Goal: Information Seeking & Learning: Check status

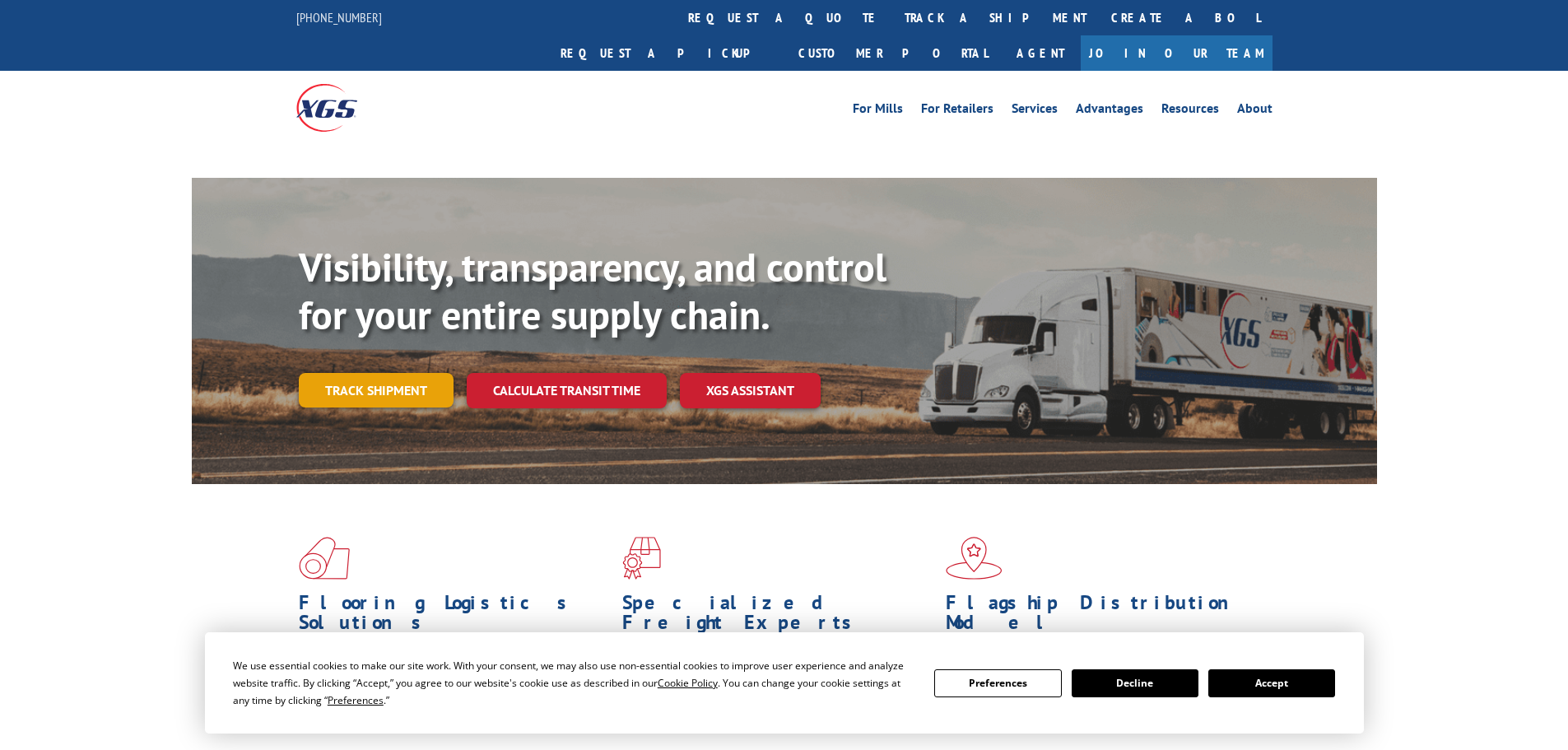
click at [387, 356] on div "Visibility, transparency, and control for your entire supply chain. Track shipm…" at bounding box center [838, 358] width 1078 height 230
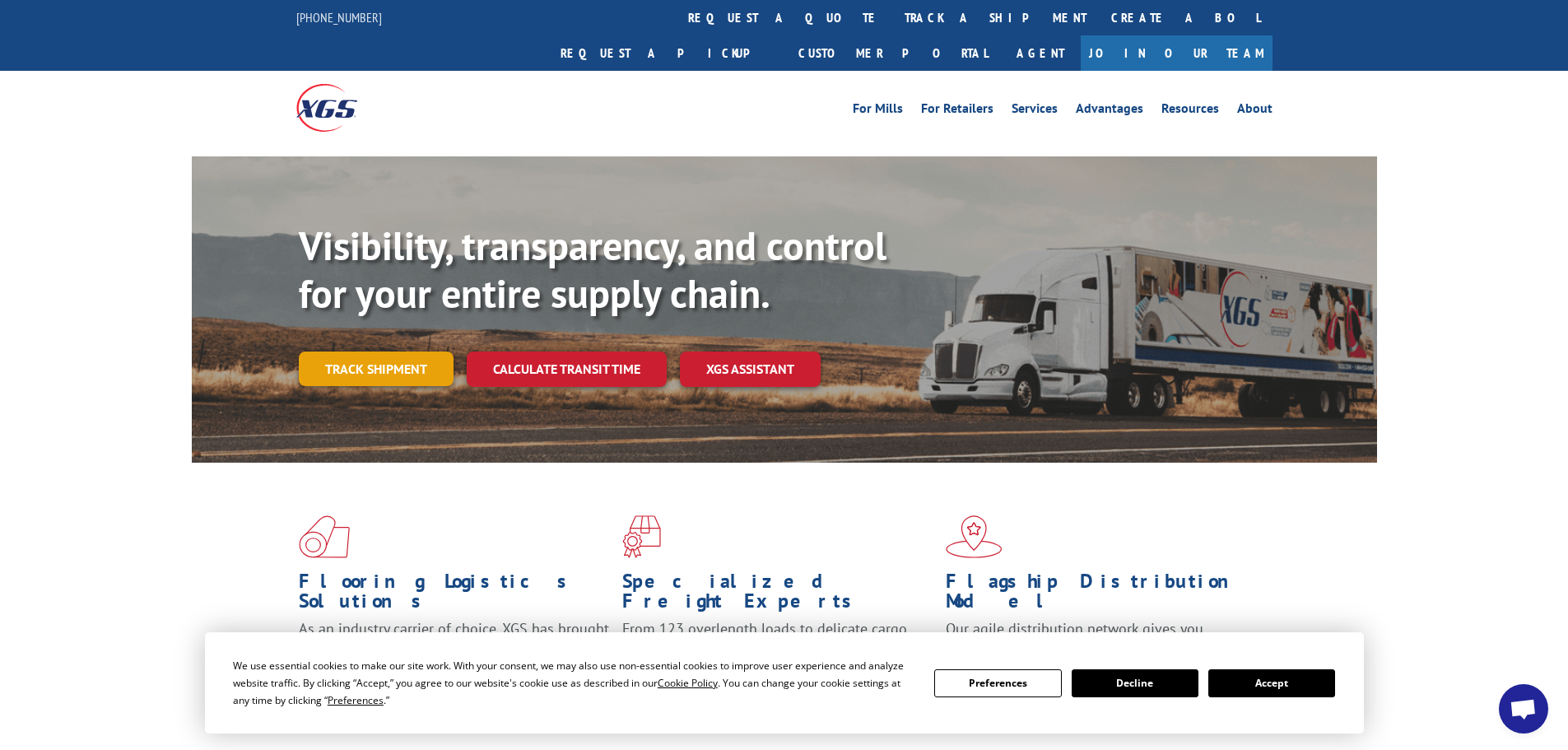
click at [394, 351] on link "Track shipment" at bounding box center [376, 368] width 155 height 34
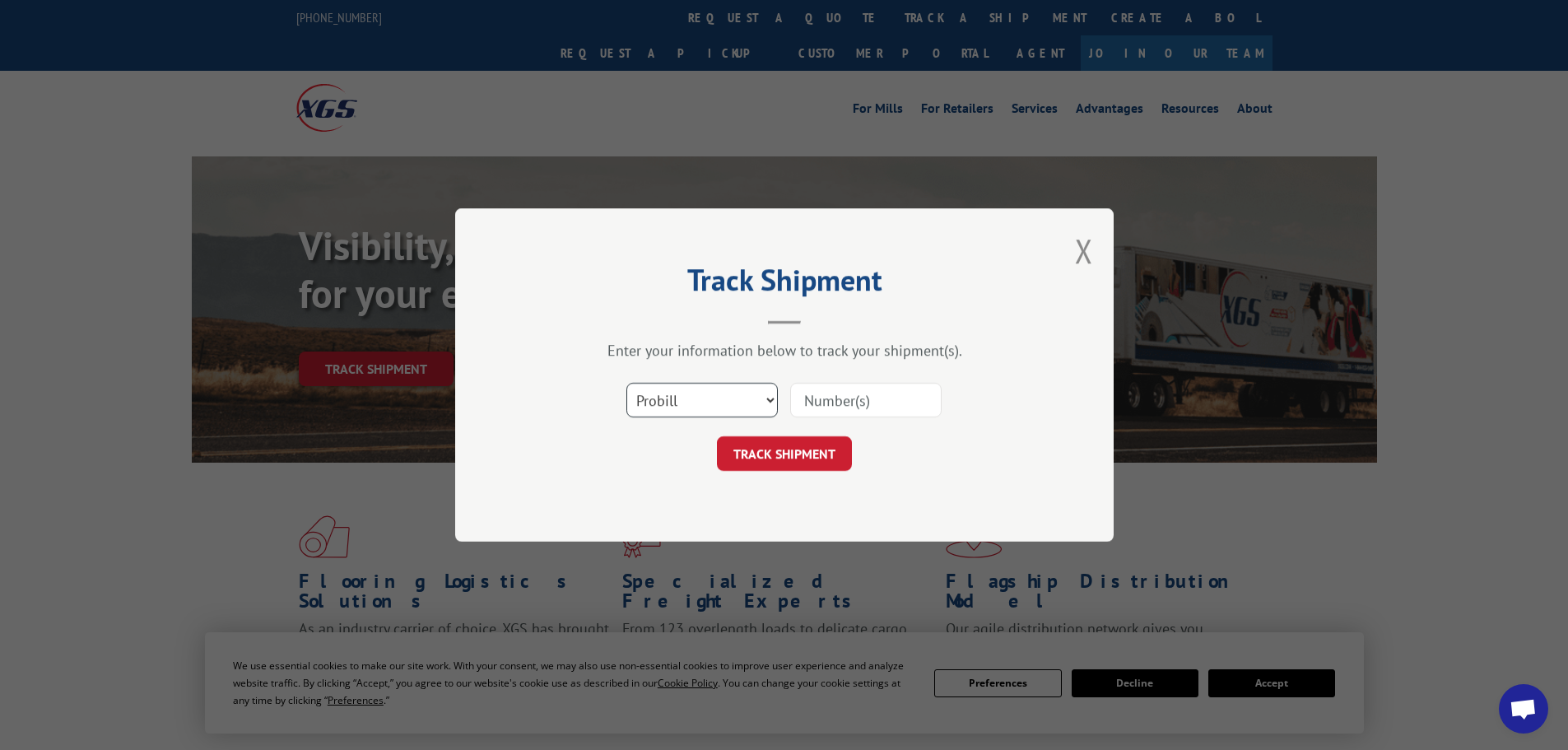
click at [678, 415] on select "Select category... Probill BOL PO" at bounding box center [701, 400] width 151 height 34
select select "bol"
click at [626, 383] on select "Select category... Probill BOL PO" at bounding box center [701, 400] width 151 height 34
click at [819, 403] on input at bounding box center [865, 400] width 151 height 34
paste input "6047152"
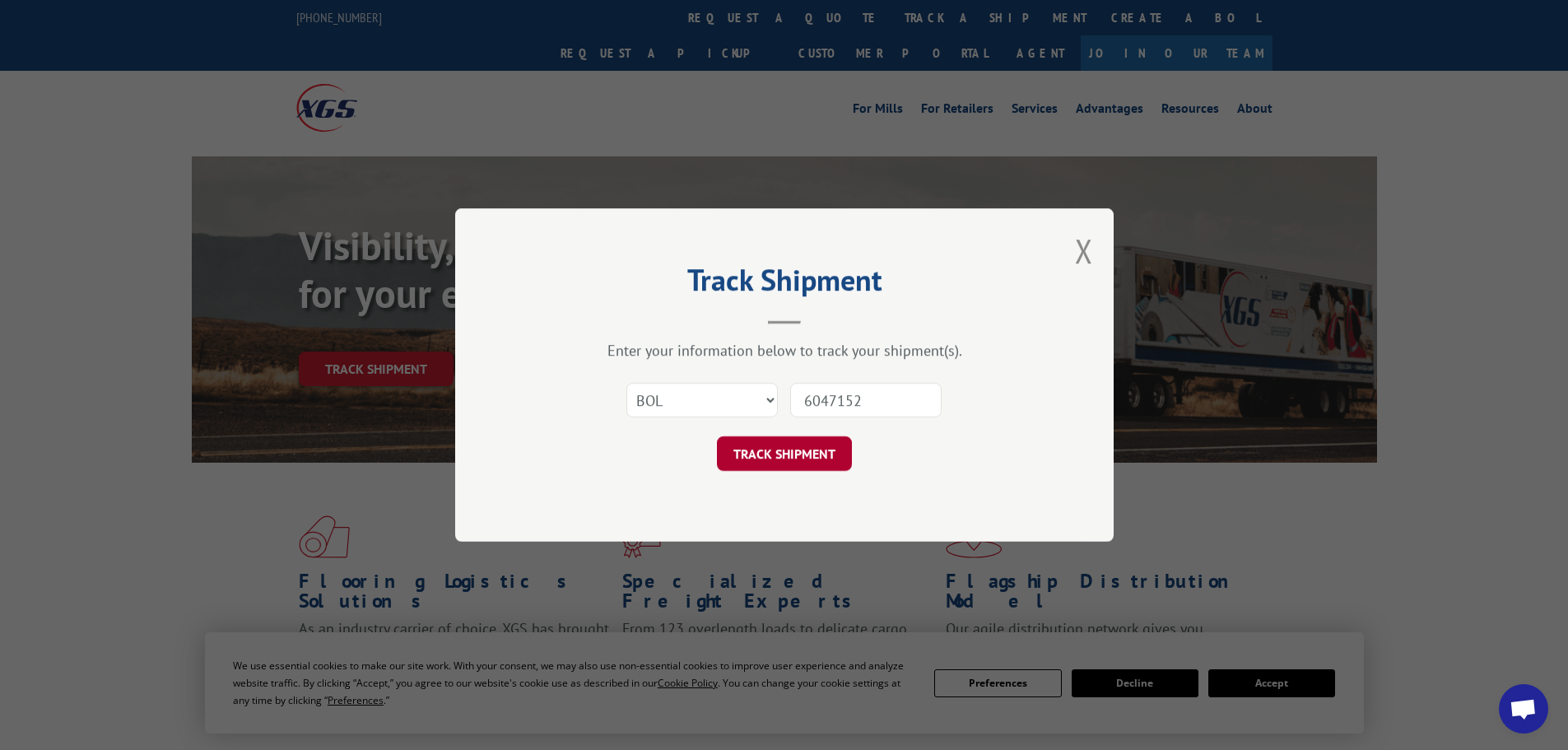
type input "6047152"
click at [822, 444] on button "TRACK SHIPMENT" at bounding box center [784, 453] width 135 height 34
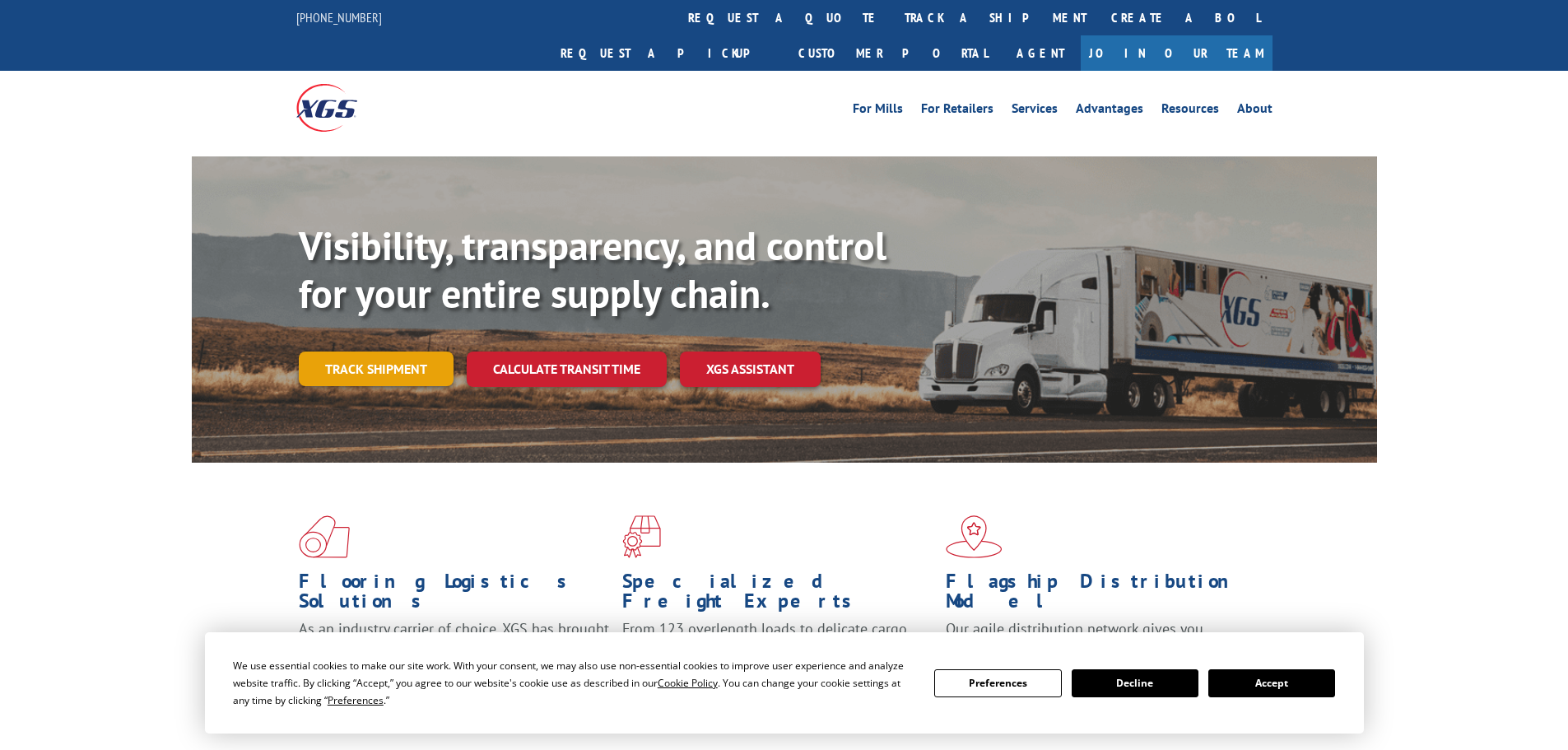
click at [419, 351] on link "Track shipment" at bounding box center [376, 368] width 155 height 34
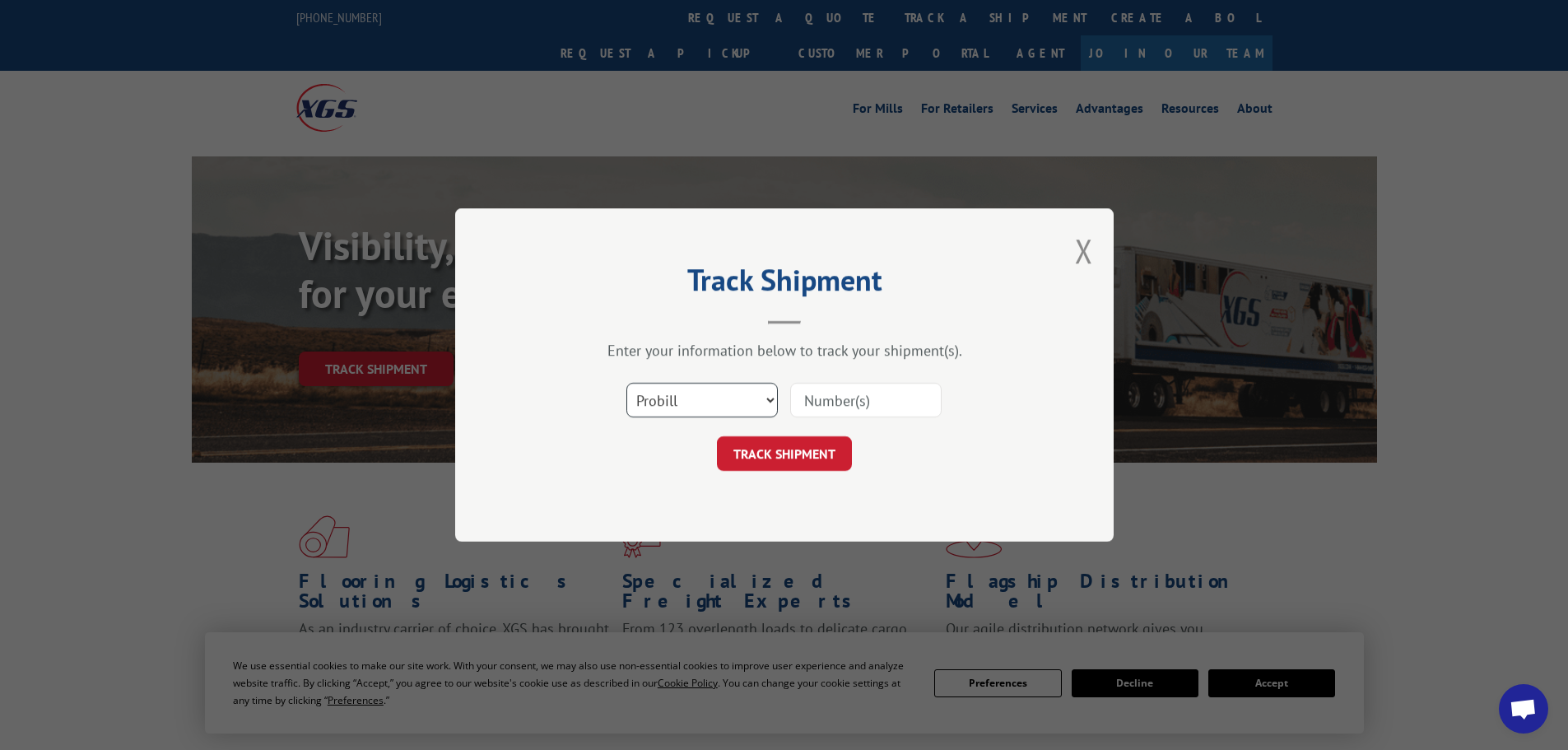
click at [646, 416] on select "Select category... Probill BOL PO" at bounding box center [701, 400] width 151 height 34
select select "bol"
click at [626, 383] on select "Select category... Probill BOL PO" at bounding box center [701, 400] width 151 height 34
click at [845, 411] on input at bounding box center [865, 400] width 151 height 34
paste input "5286072"
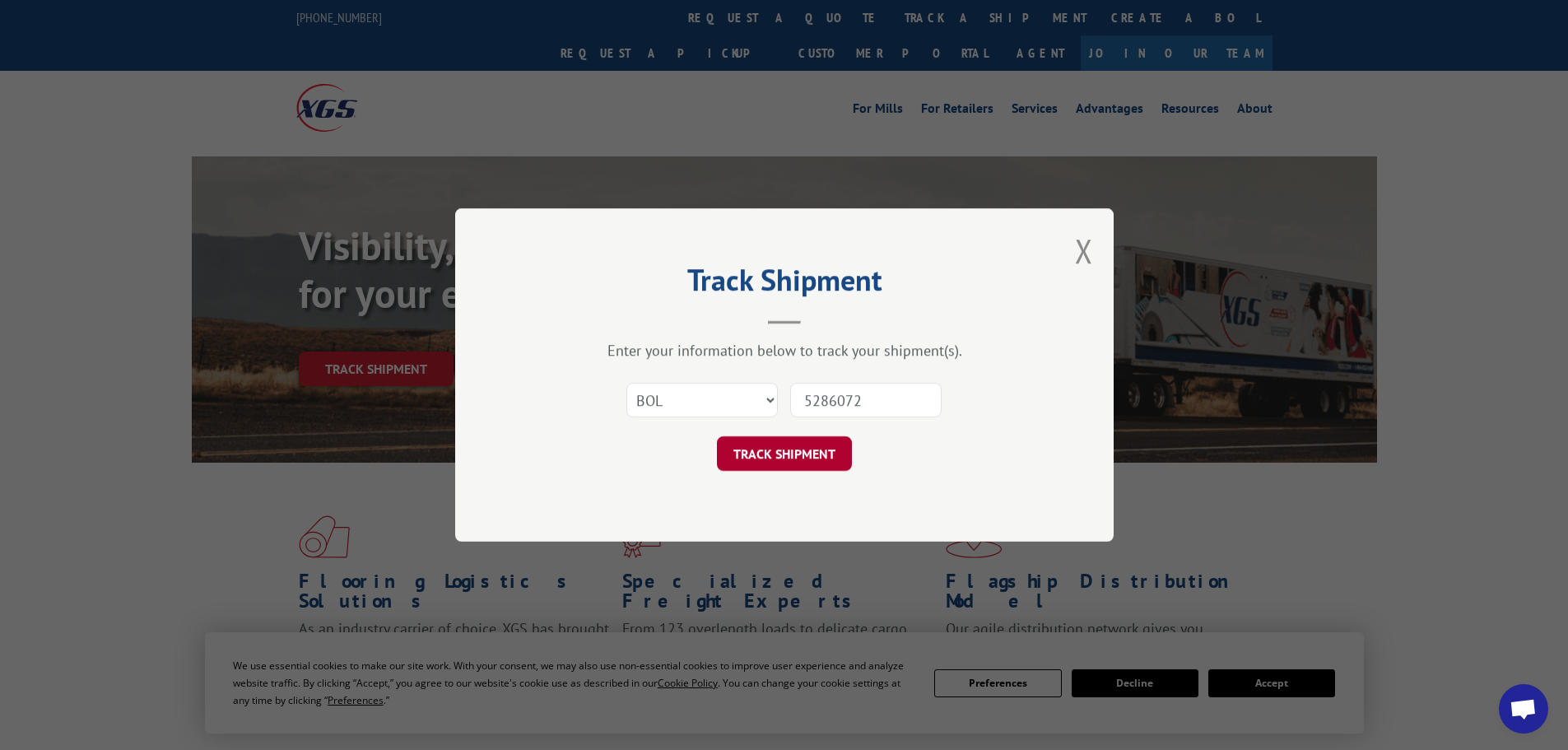
type input "5286072"
drag, startPoint x: 793, startPoint y: 450, endPoint x: 795, endPoint y: 421, distance: 29.1
click at [795, 432] on form "Select category... Probill BOL PO 5286072 TRACK SHIPMENT" at bounding box center [784, 422] width 493 height 98
click at [766, 448] on button "TRACK SHIPMENT" at bounding box center [784, 453] width 135 height 34
